Goal: Task Accomplishment & Management: Use online tool/utility

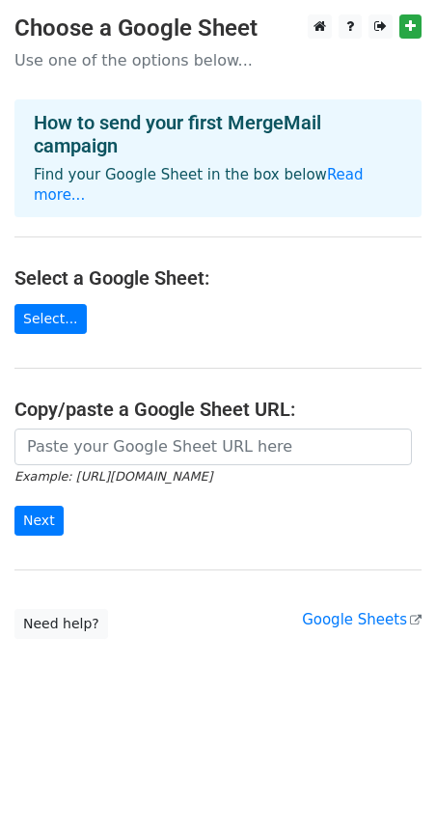
click at [98, 691] on body "Choose a Google Sheet Use one of the options below... How to send your first Me…" at bounding box center [218, 365] width 436 height 702
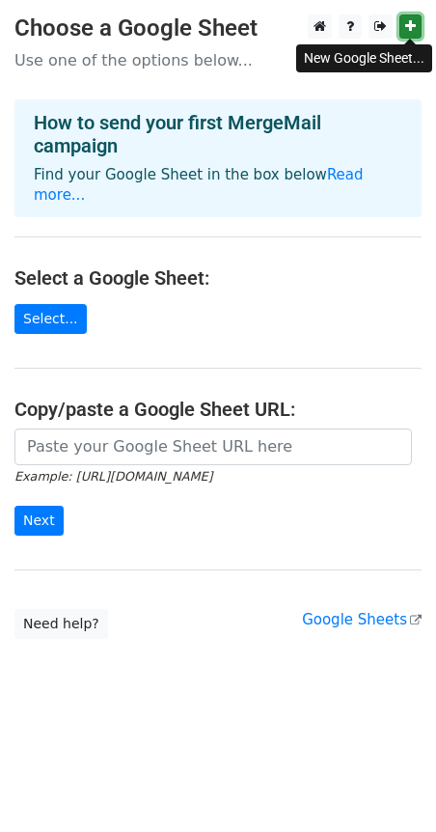
click at [409, 21] on icon at bounding box center [410, 26] width 11 height 14
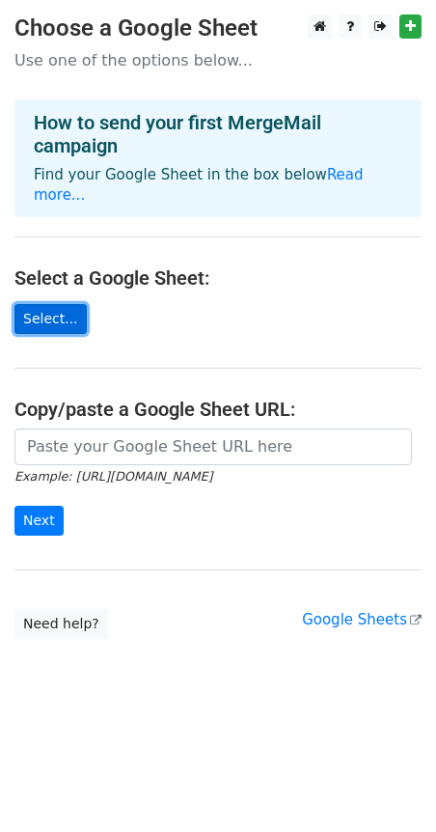
drag, startPoint x: 153, startPoint y: 280, endPoint x: 48, endPoint y: 320, distance: 112.4
click at [48, 320] on link "Select..." at bounding box center [50, 319] width 72 height 30
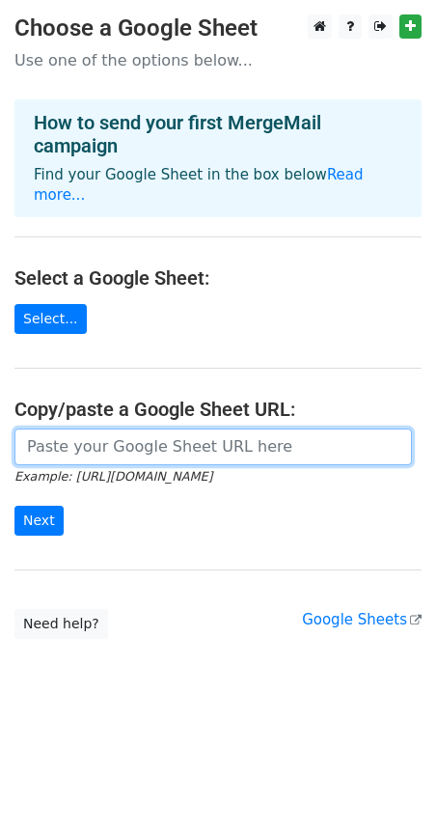
click at [132, 450] on input "url" at bounding box center [213, 447] width 398 height 37
click at [149, 448] on input "url" at bounding box center [213, 447] width 398 height 37
paste input "https://docs.google.com/spreadsheets/d/1Q3oXcolOHzzzIXr14X8UC0WjOxJphqVnebncr8l…"
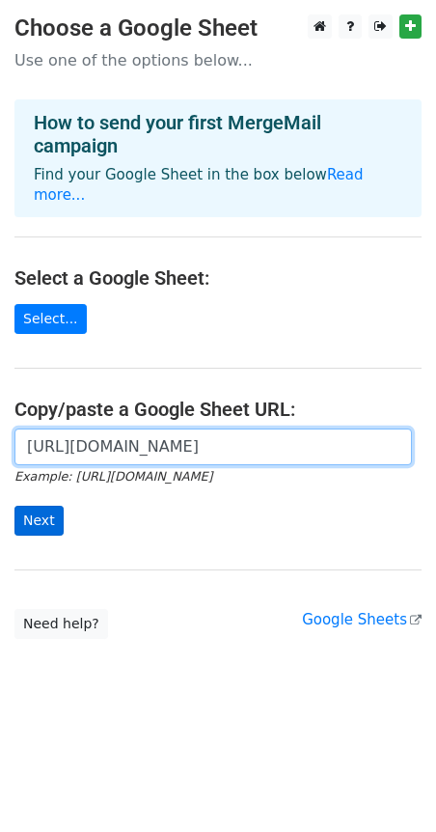
type input "https://docs.google.com/spreadsheets/d/1Q3oXcolOHzzzIXr14X8UC0WjOxJphqVnebncr8l…"
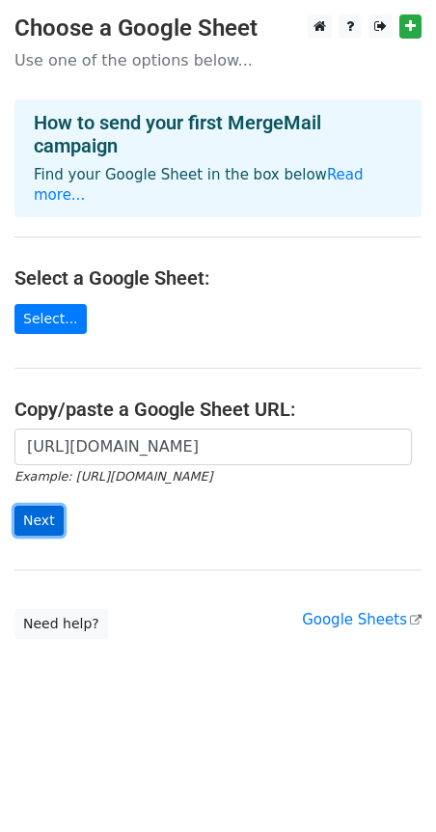
scroll to position [0, 0]
click at [38, 528] on input "Next" at bounding box center [38, 521] width 49 height 30
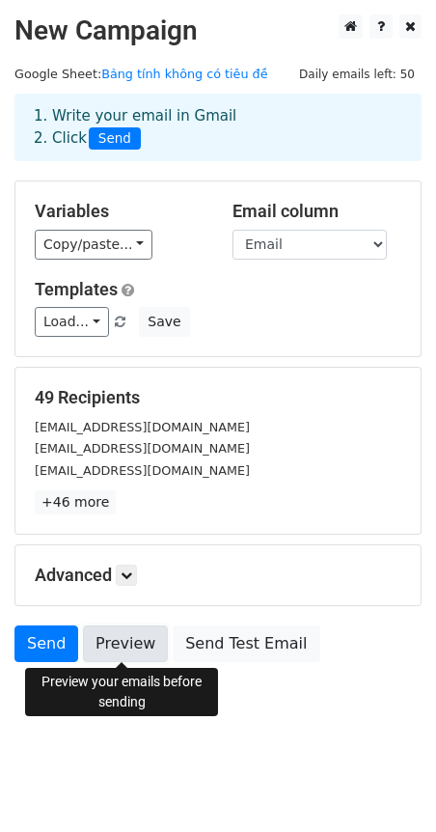
click at [130, 644] on link "Preview" at bounding box center [125, 644] width 85 height 37
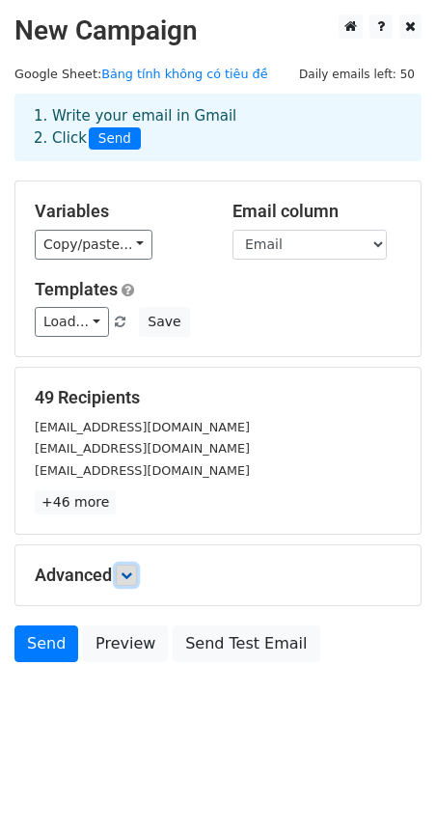
click at [132, 575] on icon at bounding box center [127, 576] width 12 height 12
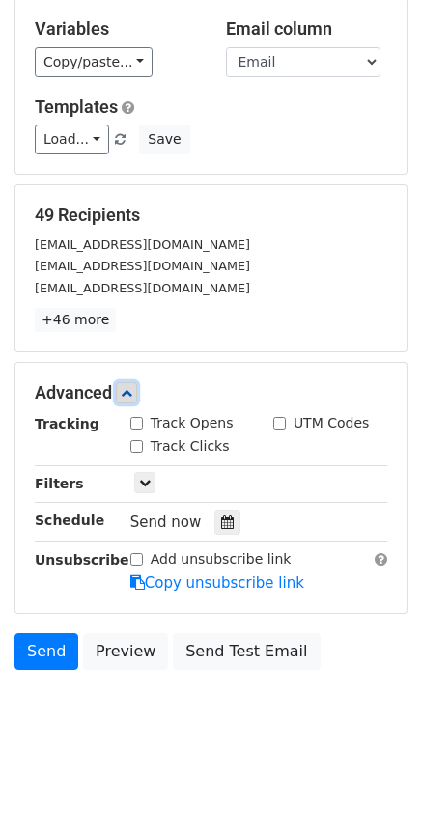
scroll to position [184, 0]
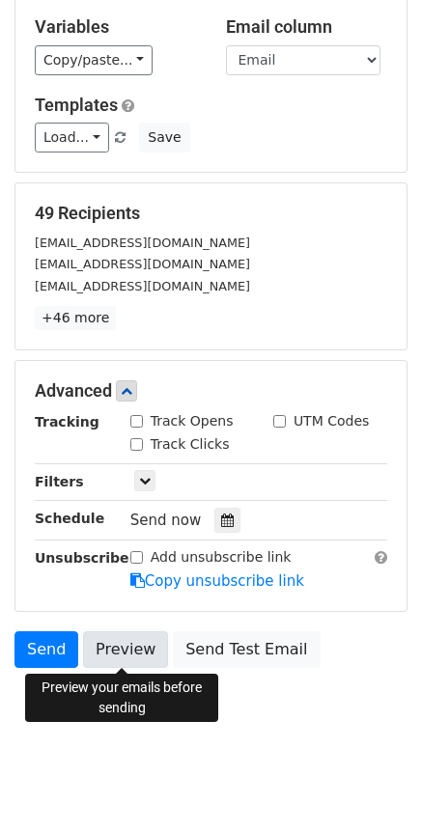
click at [129, 656] on link "Preview" at bounding box center [125, 649] width 85 height 37
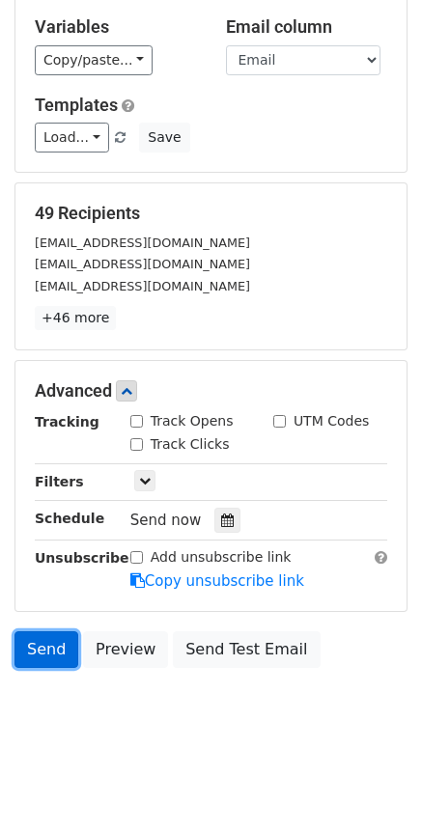
click at [45, 653] on link "Send" at bounding box center [46, 649] width 64 height 37
click at [59, 647] on link "Send" at bounding box center [46, 649] width 64 height 37
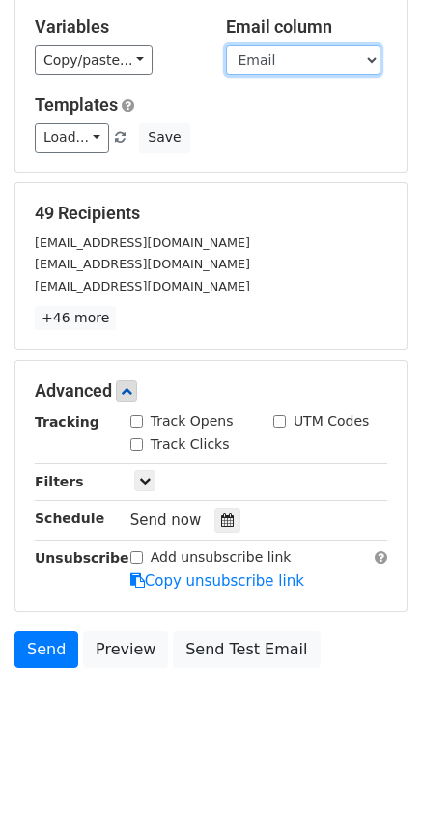
click at [312, 67] on select "First Name Email Company" at bounding box center [303, 60] width 154 height 30
click at [226, 45] on select "First Name Email Company" at bounding box center [303, 60] width 154 height 30
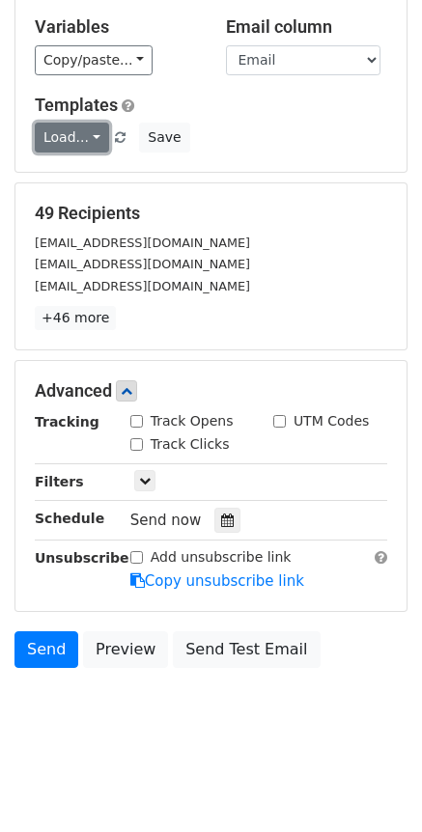
click at [91, 134] on link "Load..." at bounding box center [72, 138] width 74 height 30
click at [172, 519] on span "Send now" at bounding box center [165, 520] width 71 height 17
click at [221, 517] on icon at bounding box center [227, 521] width 13 height 14
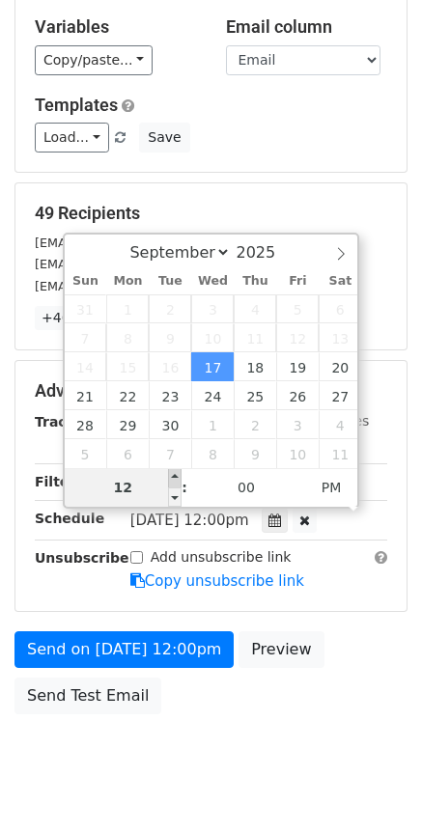
type input "[DATE] 13:00"
type input "01"
click at [176, 480] on span at bounding box center [175, 477] width 14 height 19
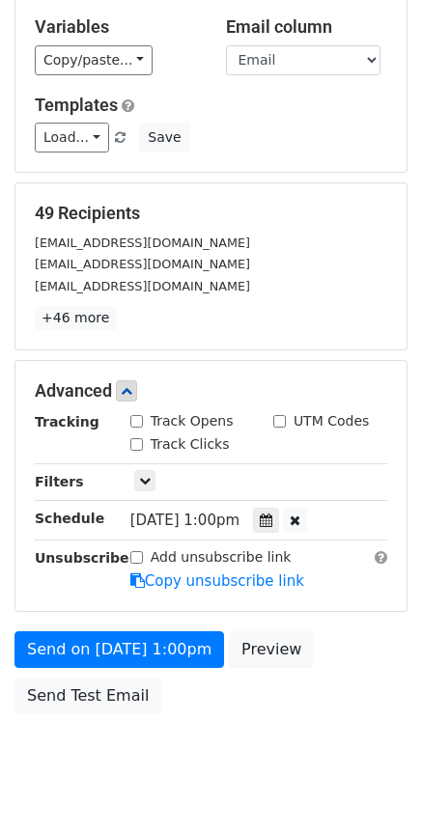
click at [227, 751] on body "New Campaign Daily emails left: 50 Google Sheet: Bảng [PERSON_NAME] có [PERSON_…" at bounding box center [211, 315] width 422 height 971
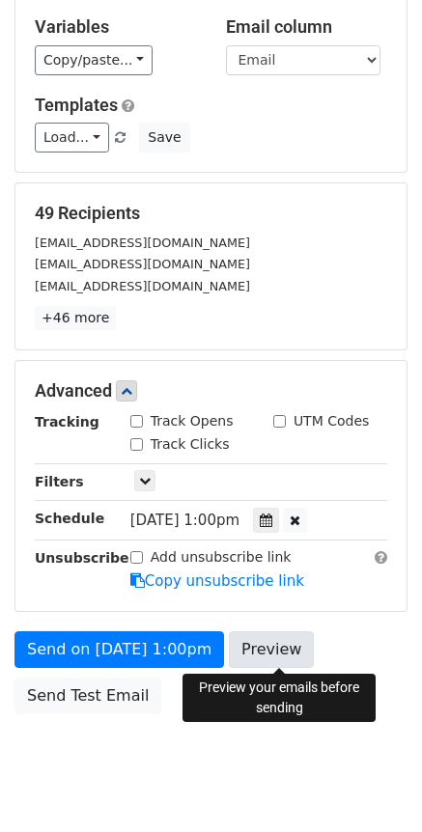
scroll to position [231, 0]
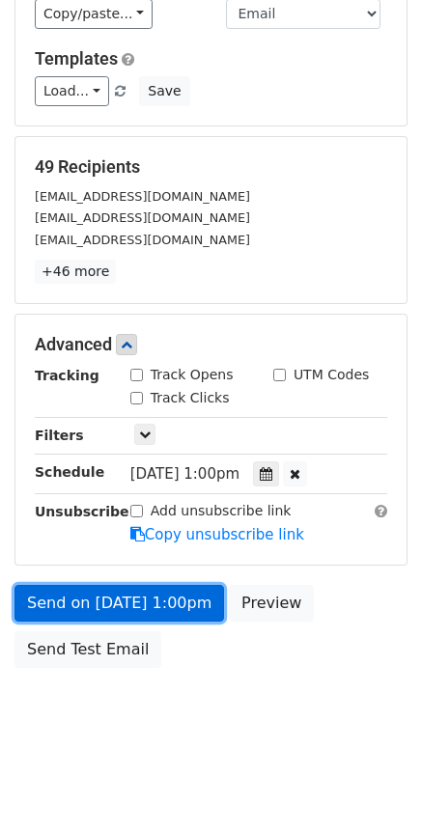
click at [147, 594] on link "Send on [DATE] 1:00pm" at bounding box center [118, 603] width 209 height 37
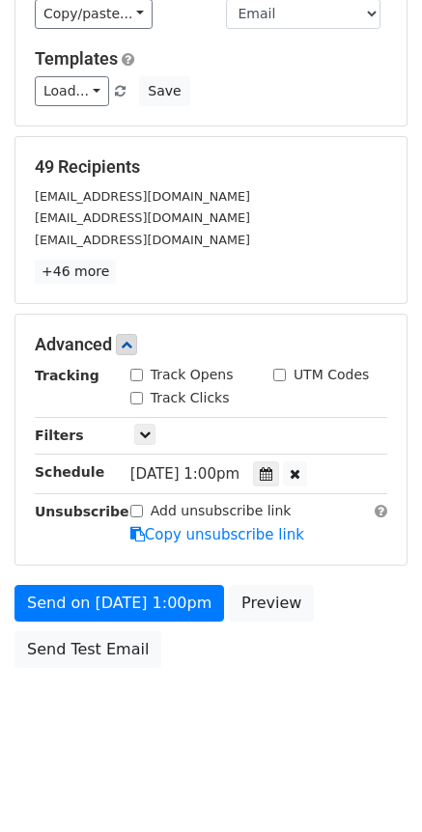
click at [363, 42] on div "Variables Copy/paste... {{First Name}} {{Email}} {{Company}} Email column First…" at bounding box center [210, 38] width 391 height 175
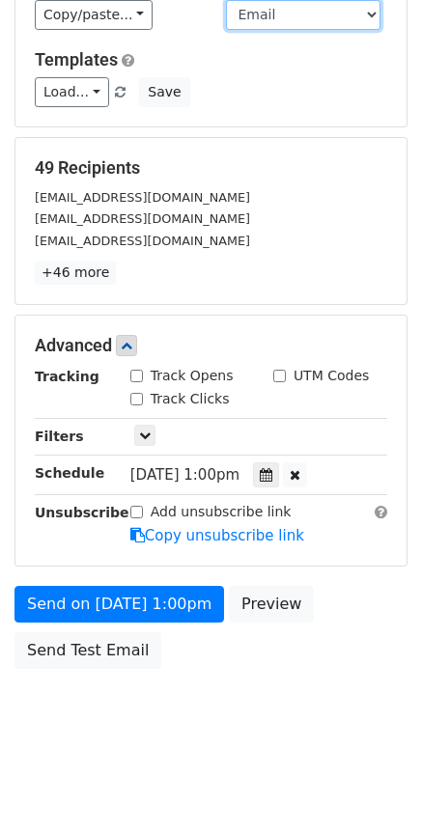
click at [280, 25] on select "First Name Email Company" at bounding box center [303, 15] width 154 height 30
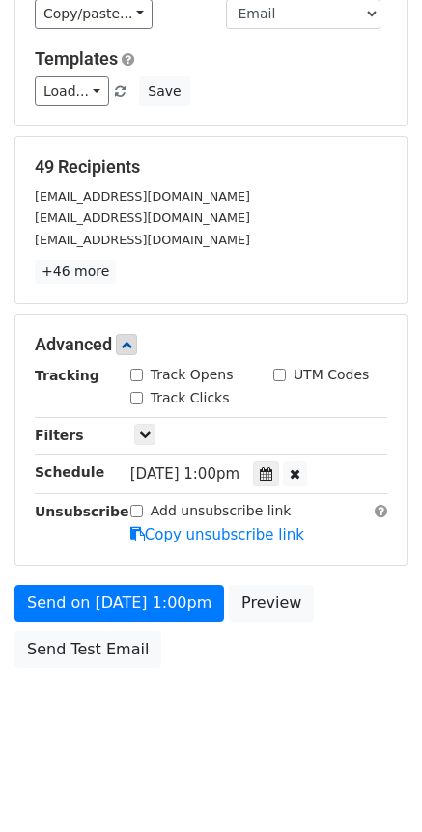
click at [181, 510] on label "Add unsubscribe link" at bounding box center [221, 511] width 141 height 20
click at [143, 510] on input "Add unsubscribe link" at bounding box center [136, 511] width 13 height 13
checkbox input "true"
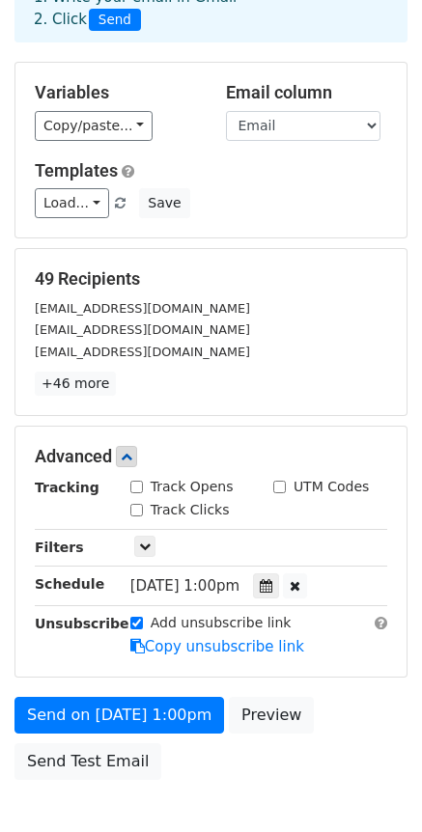
scroll to position [97, 0]
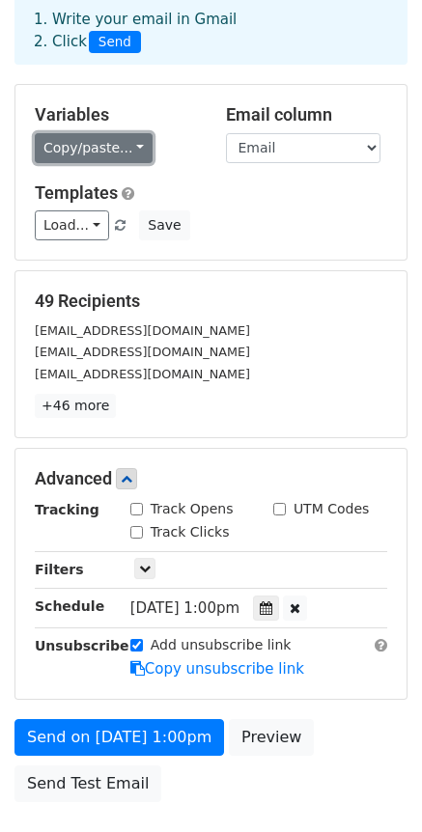
click at [126, 144] on link "Copy/paste..." at bounding box center [94, 148] width 118 height 30
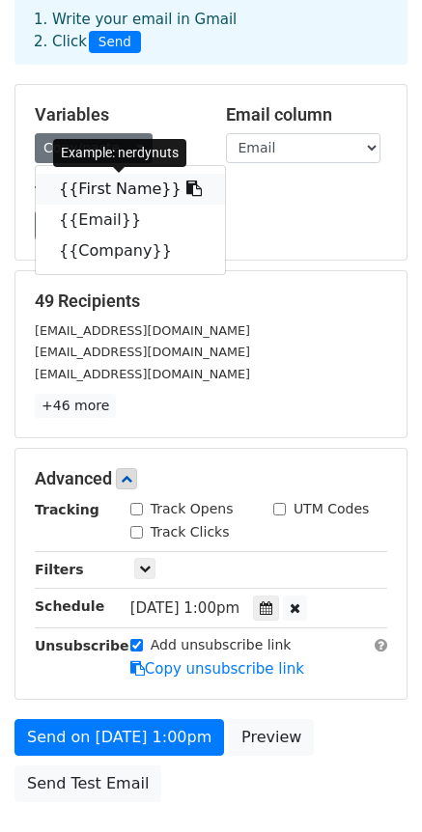
click at [113, 187] on link "{{First Name}}" at bounding box center [130, 189] width 189 height 31
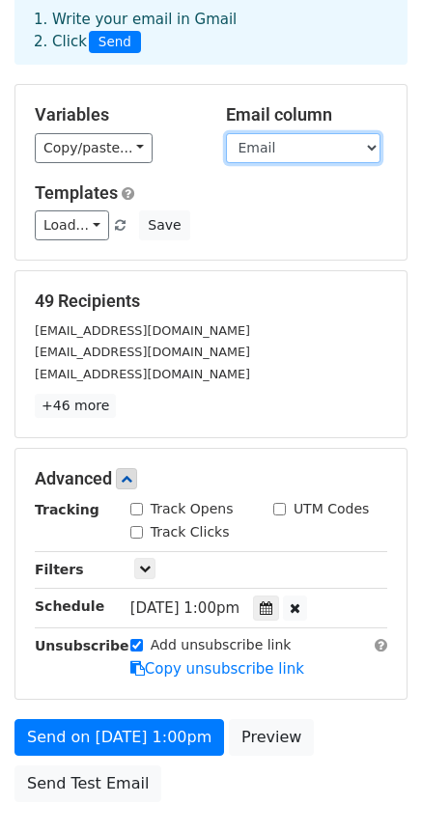
click at [290, 144] on select "First Name Email Company" at bounding box center [303, 148] width 154 height 30
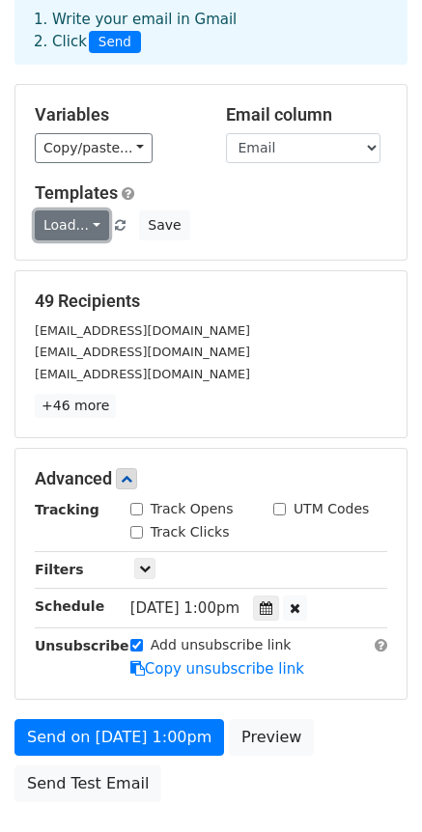
click at [75, 226] on link "Load..." at bounding box center [72, 225] width 74 height 30
click at [317, 263] on form "Variables Copy/paste... {{First Name}} {{Email}} {{Company}} Email column First…" at bounding box center [210, 448] width 393 height 728
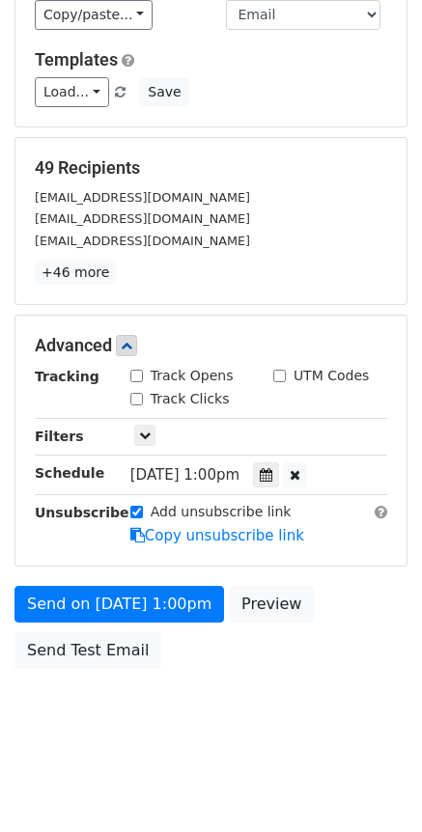
scroll to position [231, 0]
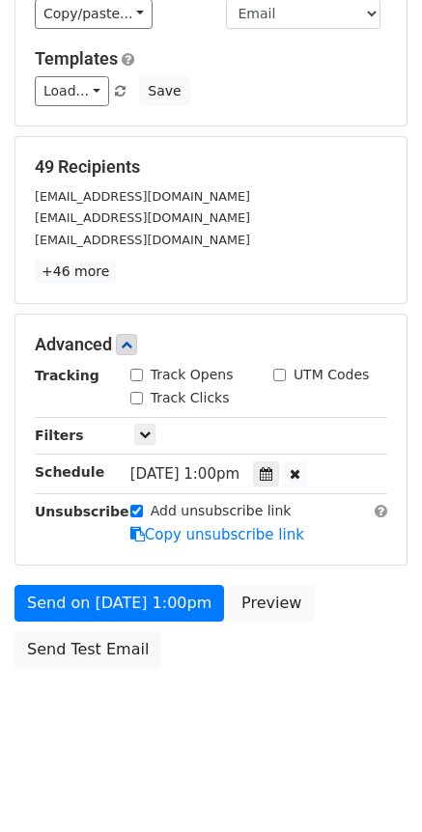
click at [139, 372] on input "Track Opens" at bounding box center [136, 375] width 13 height 13
checkbox input "true"
click at [152, 393] on label "Track Clicks" at bounding box center [190, 398] width 79 height 20
click at [143, 393] on input "Track Clicks" at bounding box center [136, 398] width 13 height 13
checkbox input "true"
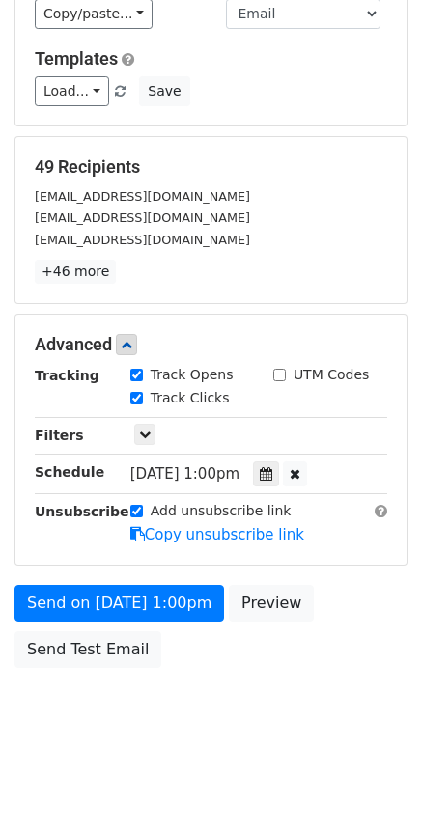
click at [313, 376] on label "UTM Codes" at bounding box center [330, 375] width 75 height 20
click at [286, 376] on input "UTM Codes" at bounding box center [279, 375] width 13 height 13
checkbox input "true"
click at [300, 471] on icon at bounding box center [295, 474] width 11 height 14
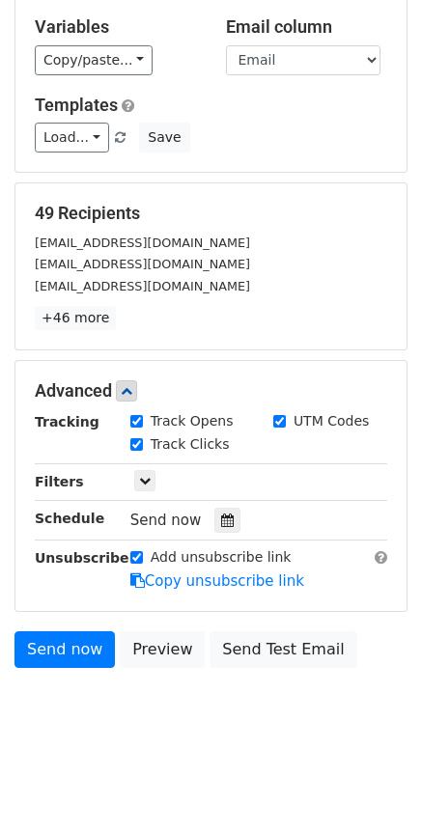
scroll to position [107, 0]
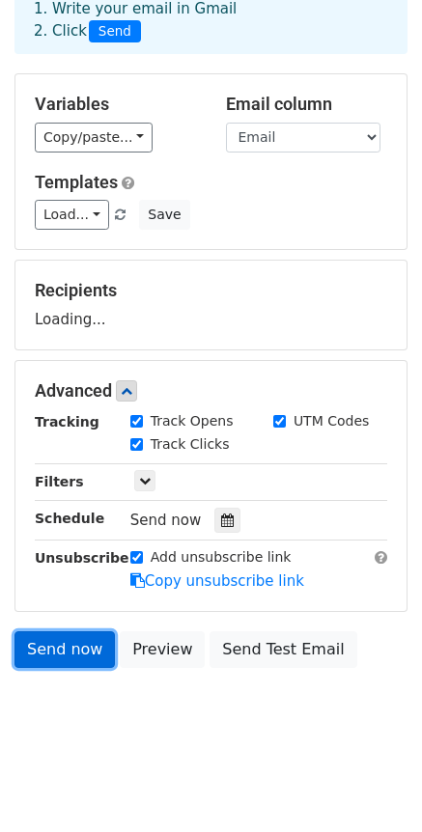
click at [65, 651] on link "Send now" at bounding box center [64, 649] width 100 height 37
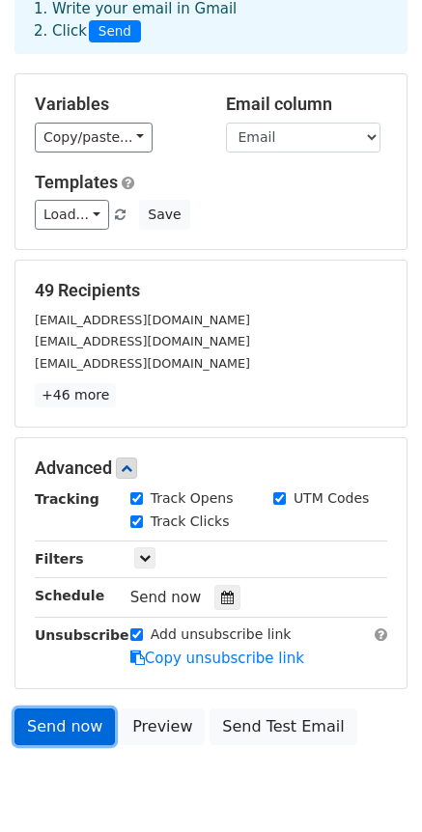
click at [61, 730] on link "Send now" at bounding box center [64, 727] width 100 height 37
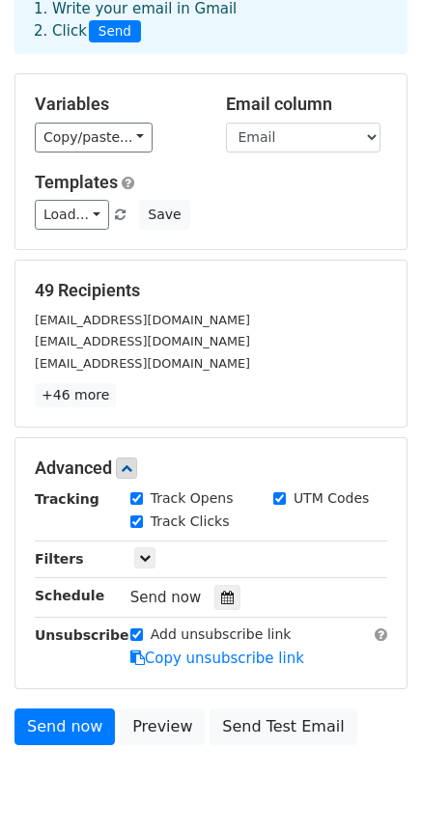
click at [120, 30] on span "Send" at bounding box center [115, 31] width 52 height 23
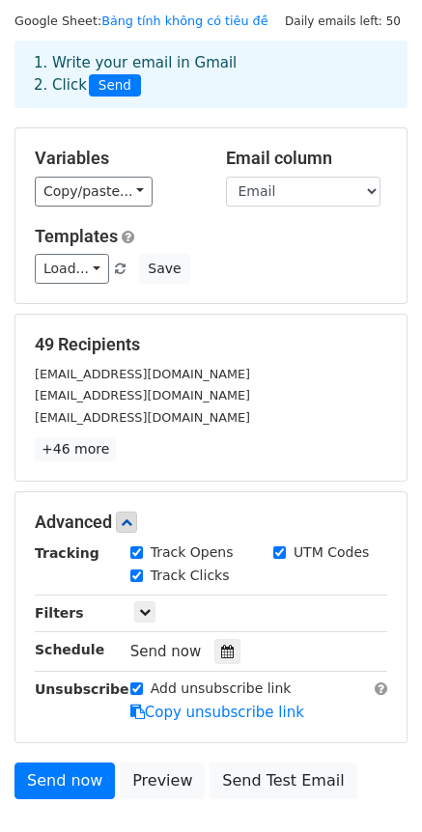
scroll to position [184, 0]
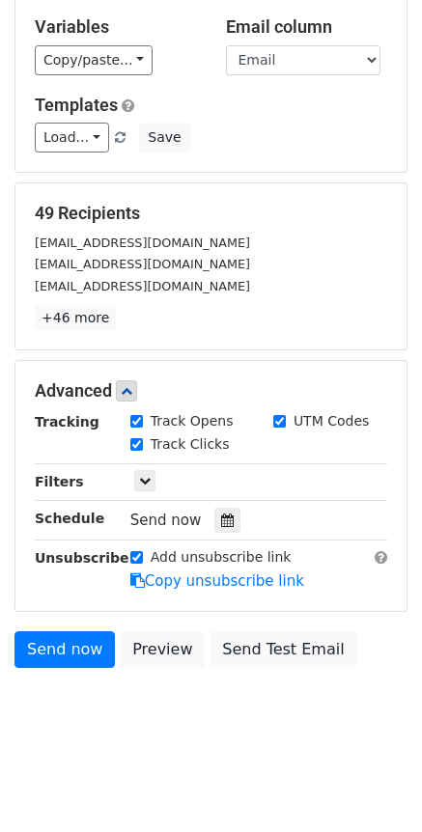
click at [136, 554] on input "Add unsubscribe link" at bounding box center [136, 557] width 13 height 13
checkbox input "false"
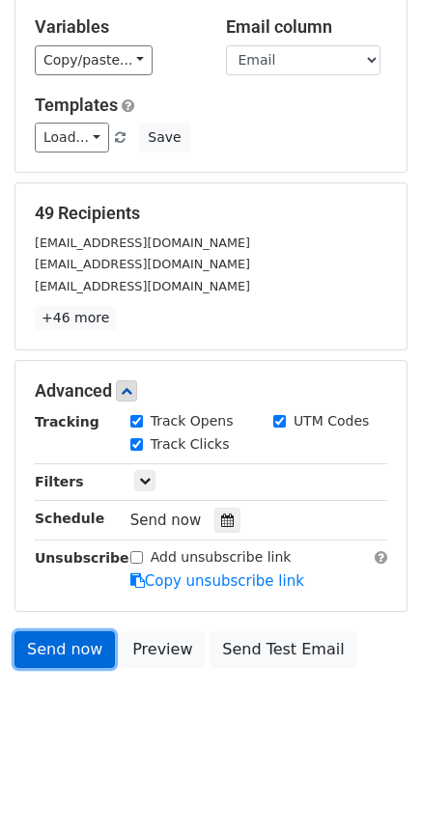
click at [56, 651] on link "Send now" at bounding box center [64, 649] width 100 height 37
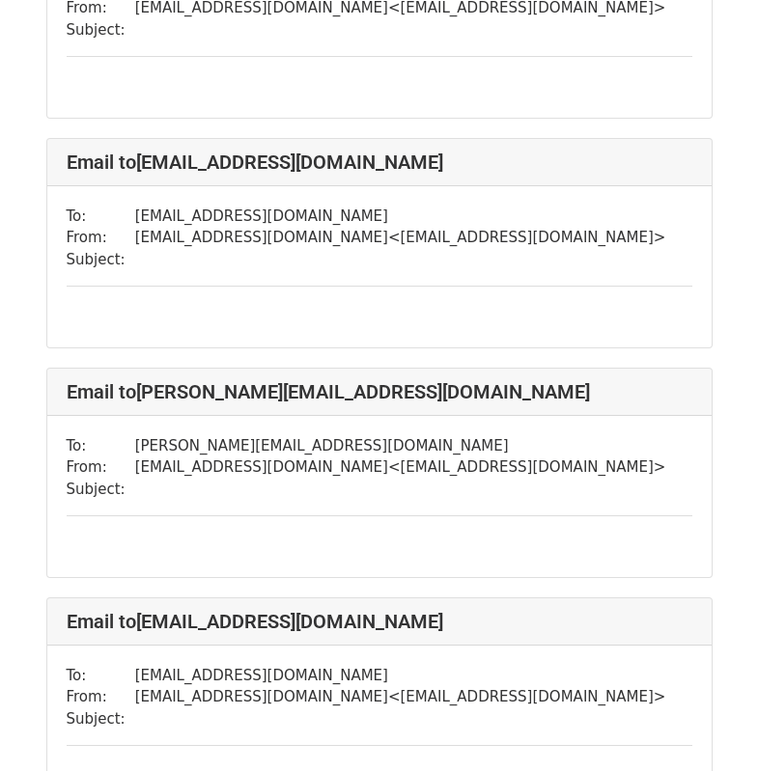
scroll to position [1545, 0]
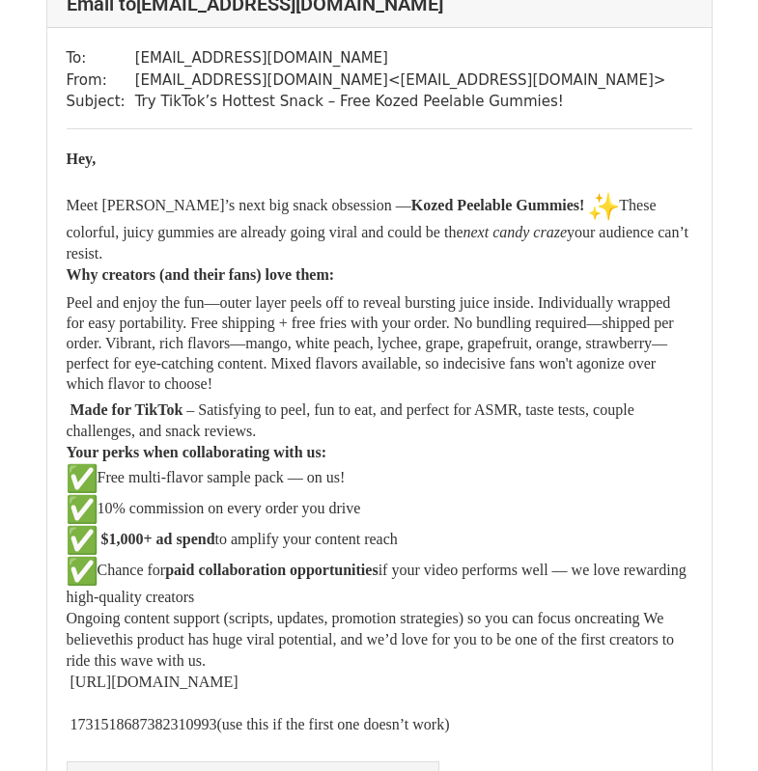
scroll to position [1158, 0]
